Goal: Check status: Check status

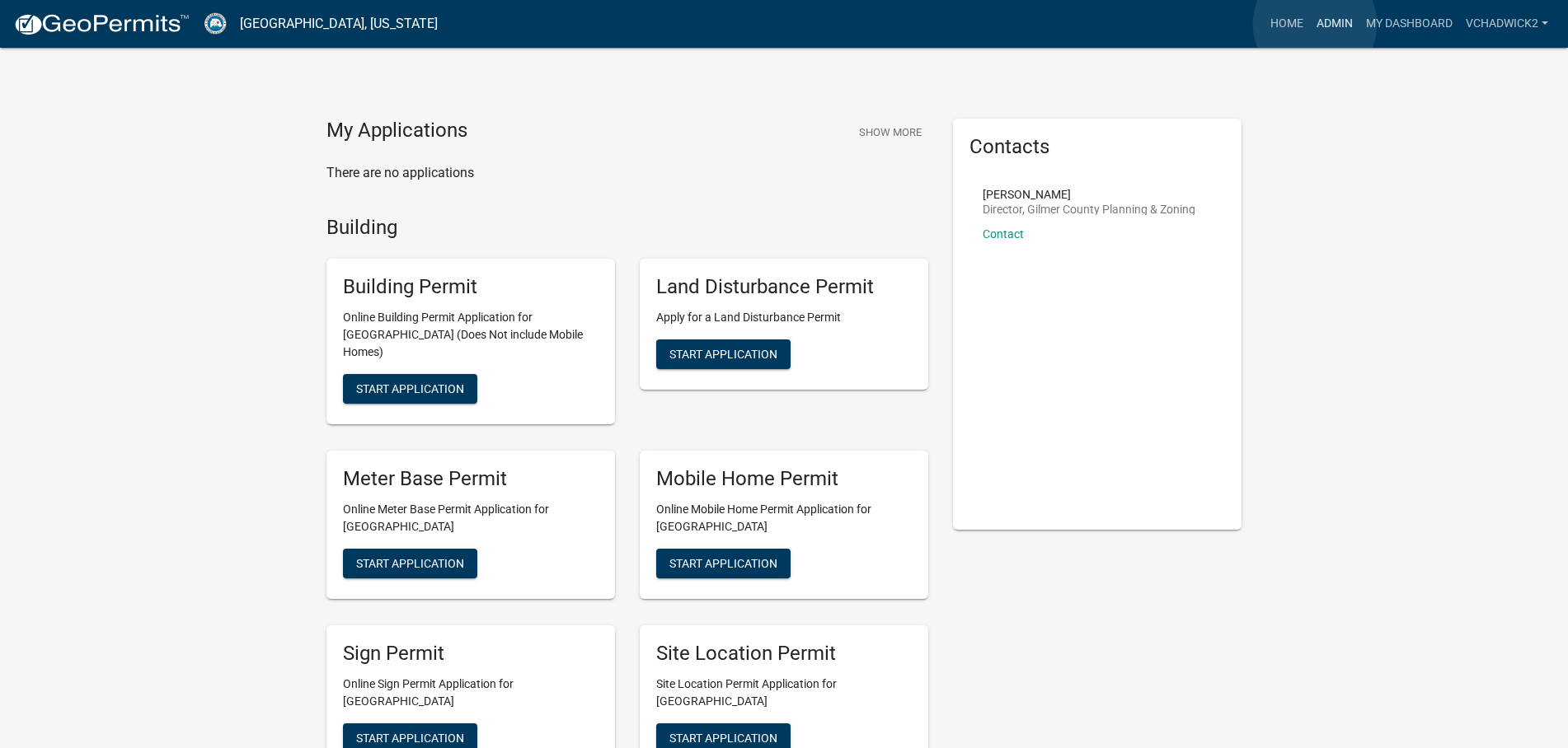
drag, startPoint x: 1315, startPoint y: 24, endPoint x: 606, endPoint y: 210, distance: 733.0
click at [1302, 25] on ul "Home Admin My Dashboard VChadwick2 Admin Account Logout" at bounding box center [1410, 24] width 291 height 31
click at [1324, 18] on link "Admin" at bounding box center [1335, 24] width 49 height 31
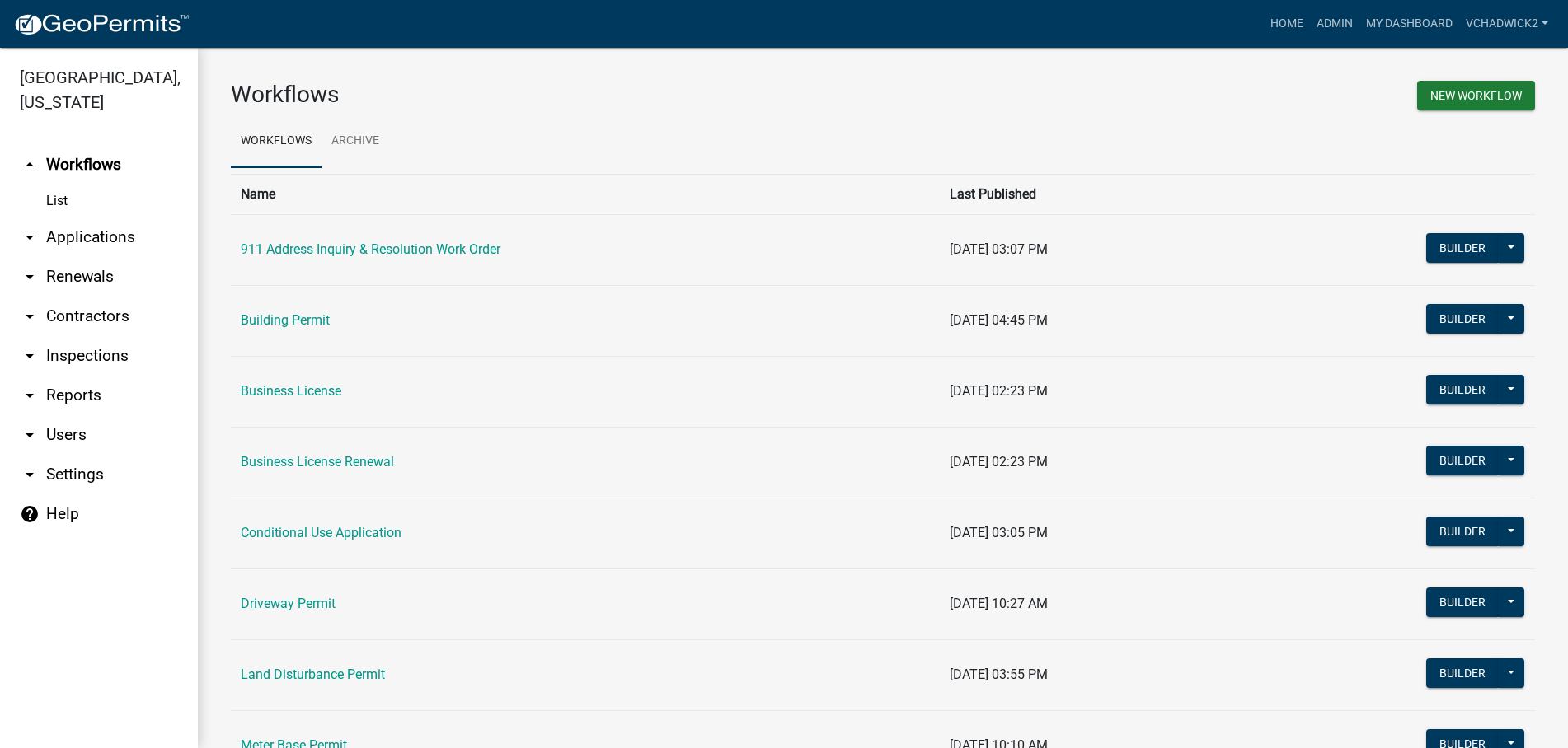
click at [85, 236] on link "arrow_drop_down Applications" at bounding box center [98, 237] width 198 height 39
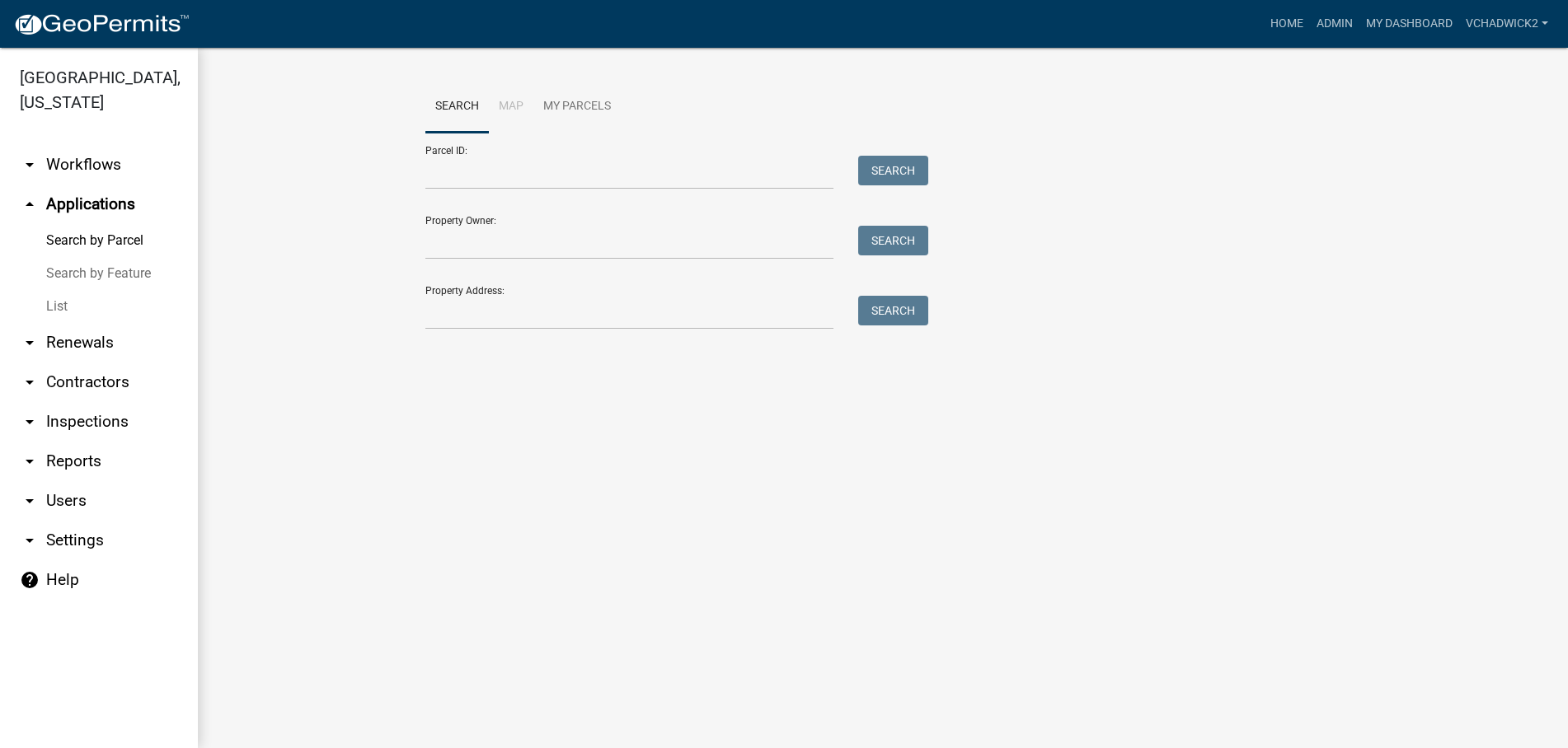
click at [48, 309] on link "List" at bounding box center [98, 306] width 198 height 32
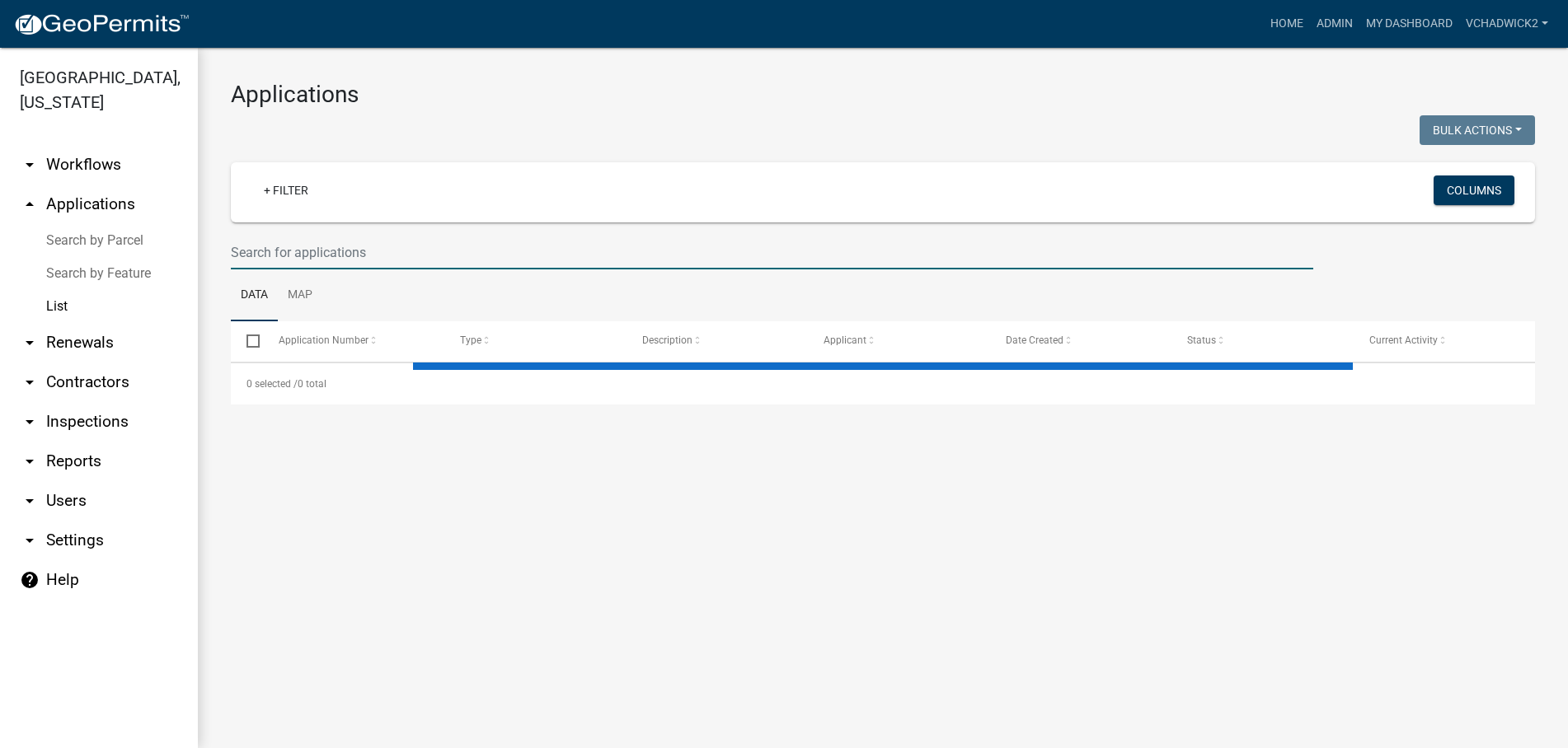
click at [398, 254] on input "text" at bounding box center [772, 253] width 1083 height 33
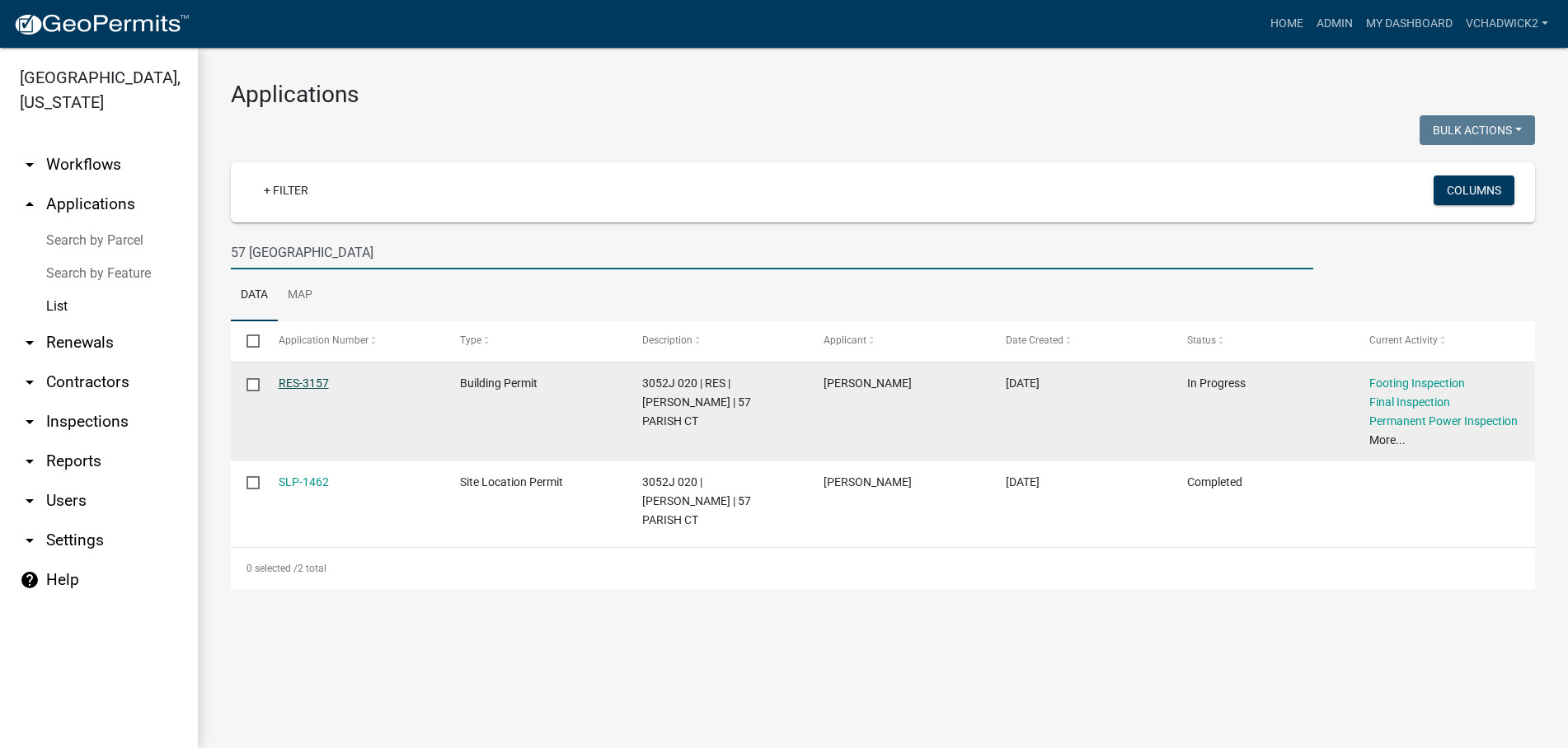
type input "57 [GEOGRAPHIC_DATA]"
click at [306, 379] on link "RES-3157" at bounding box center [303, 383] width 50 height 13
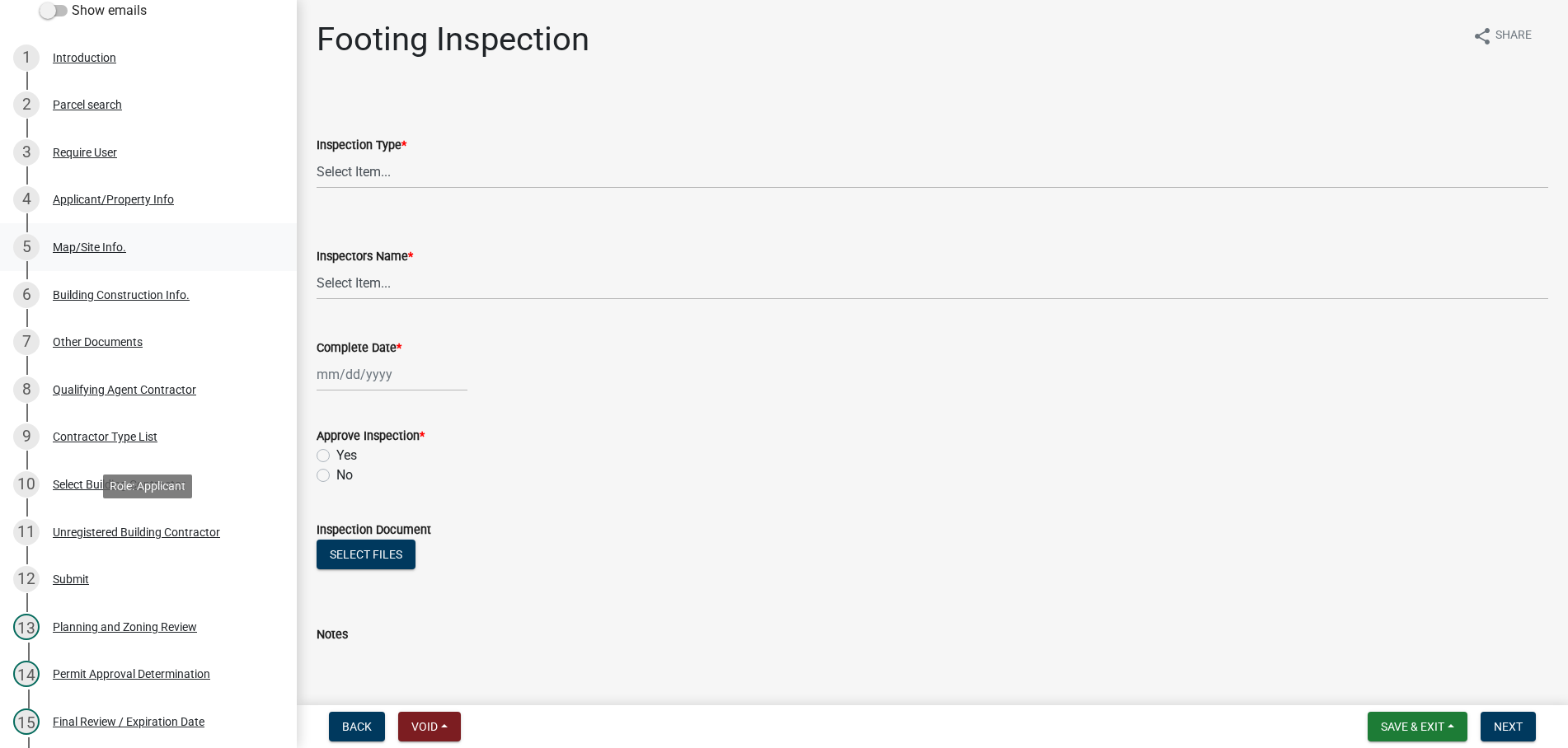
scroll to position [589, 0]
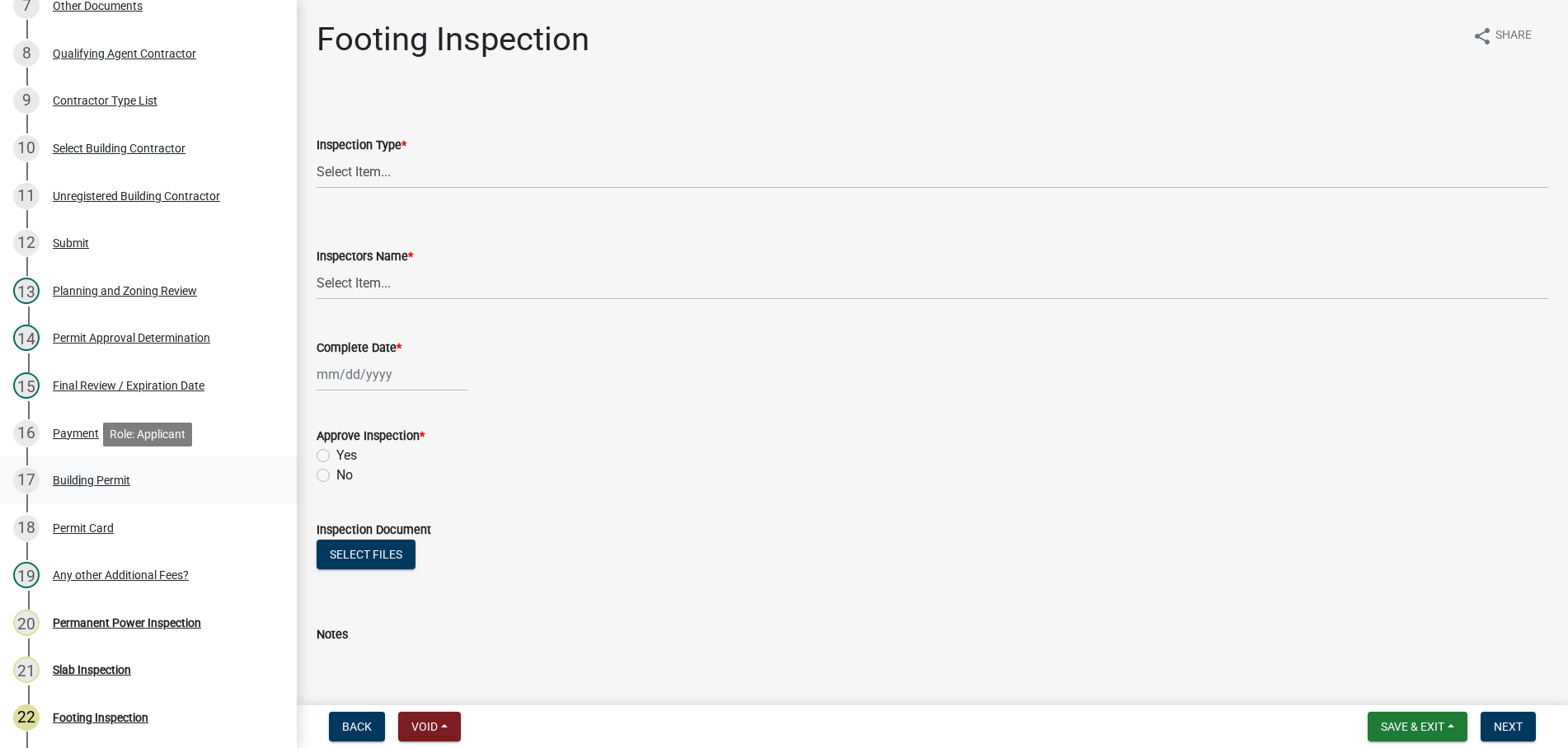
click at [77, 484] on div "Building Permit" at bounding box center [92, 480] width 78 height 12
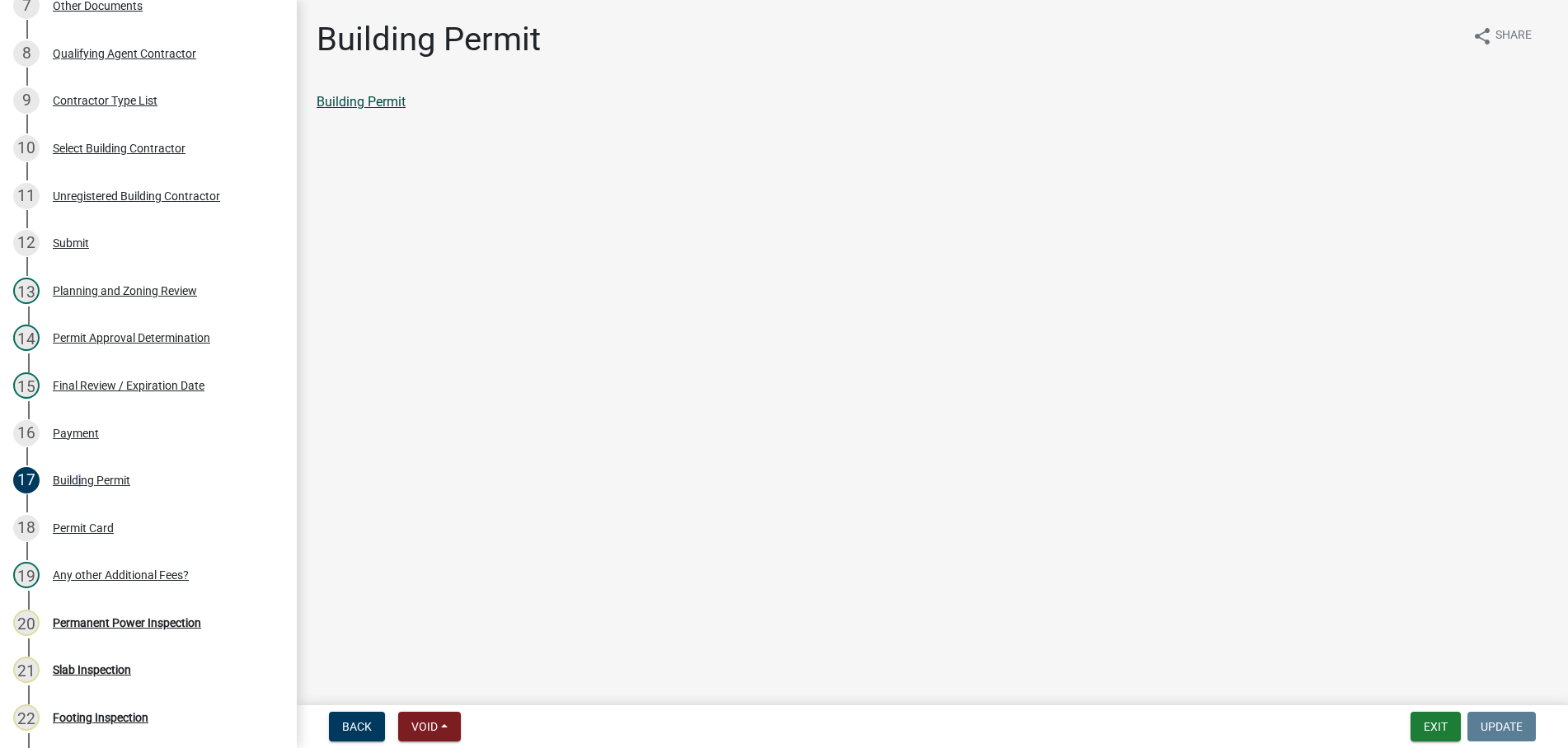
click at [376, 100] on link "Building Permit" at bounding box center [361, 101] width 89 height 16
